Goal: Task Accomplishment & Management: Complete application form

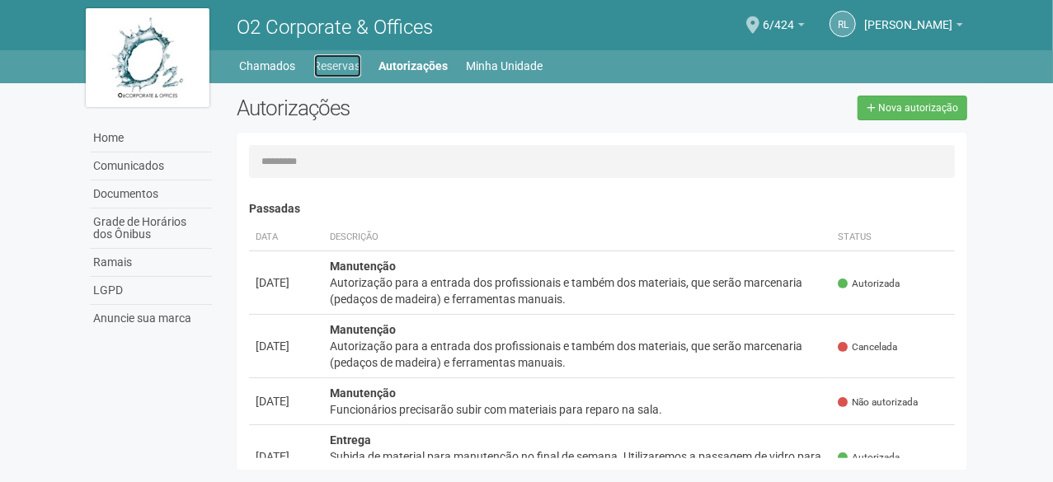
click at [341, 68] on link "Reservas" at bounding box center [337, 65] width 47 height 23
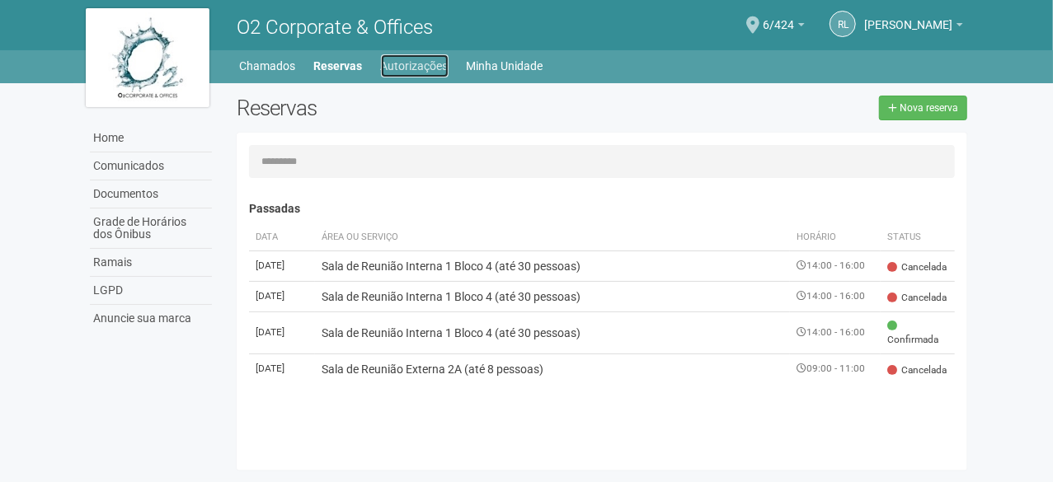
click at [407, 73] on link "Autorizações" at bounding box center [415, 65] width 68 height 23
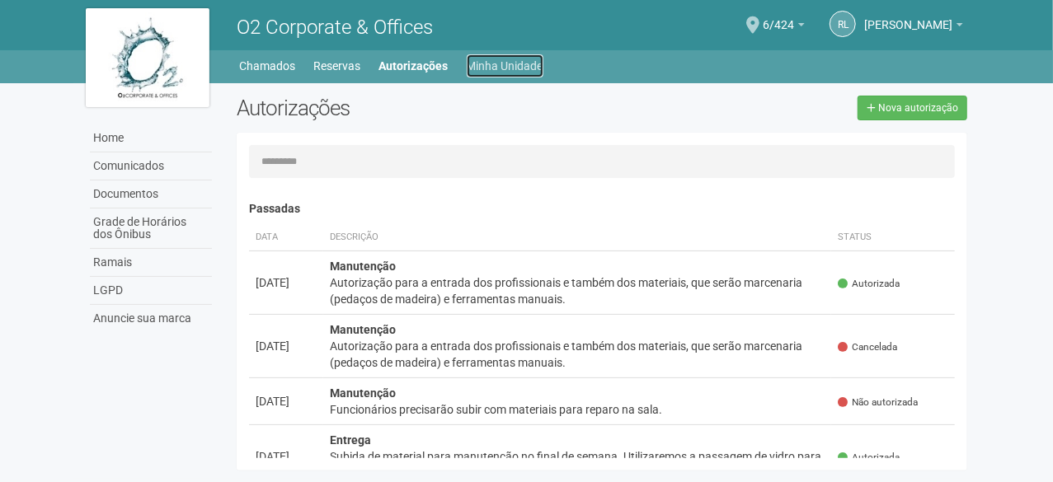
click at [495, 67] on link "Minha Unidade" at bounding box center [505, 65] width 77 height 23
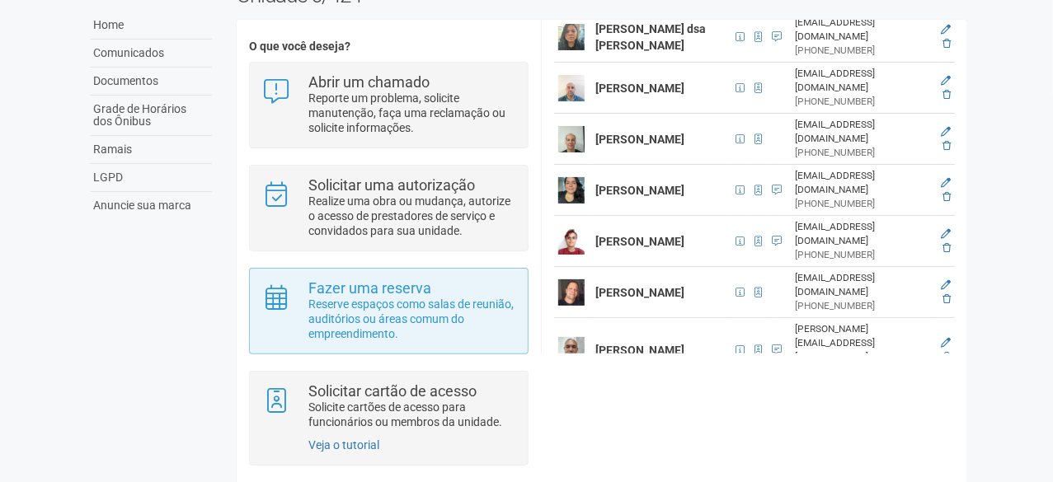
scroll to position [132, 0]
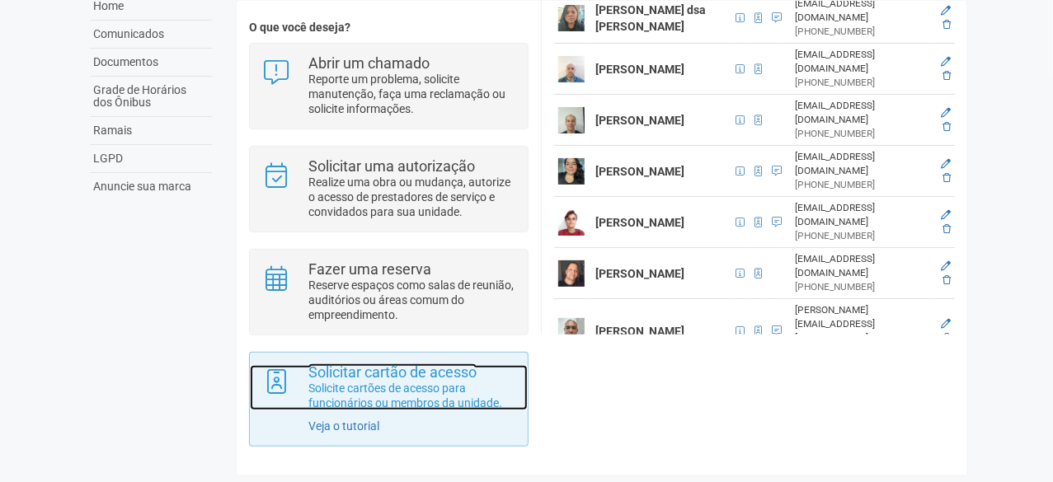
click at [423, 409] on p "Solicite cartões de acesso para funcionários ou membros da unidade." at bounding box center [411, 396] width 207 height 30
